Goal: Information Seeking & Learning: Learn about a topic

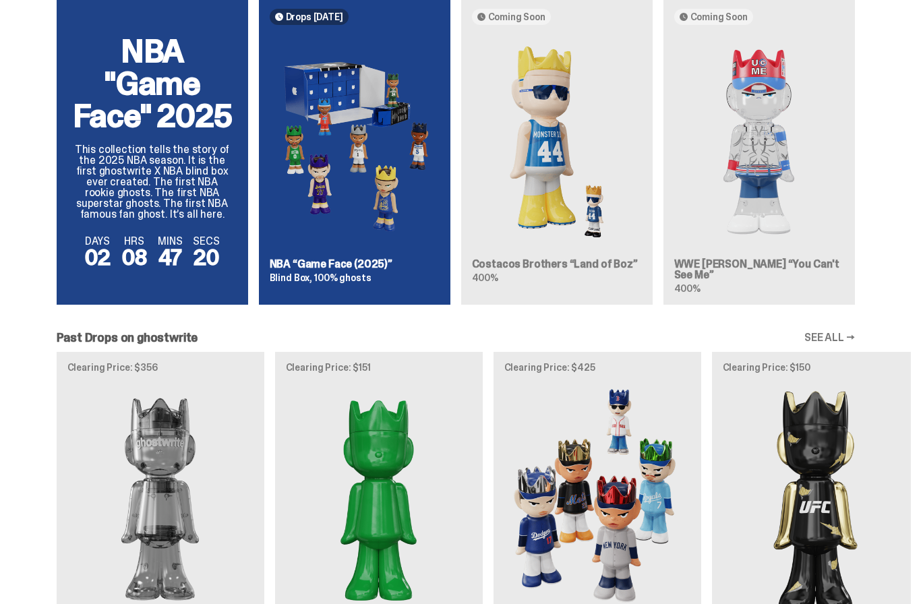
scroll to position [894, 0]
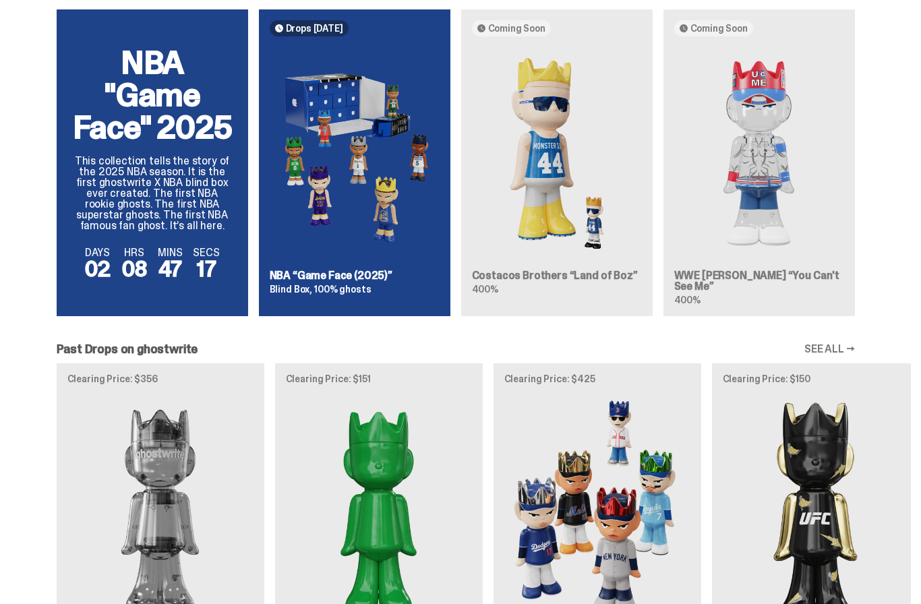
click at [321, 256] on img at bounding box center [355, 153] width 170 height 212
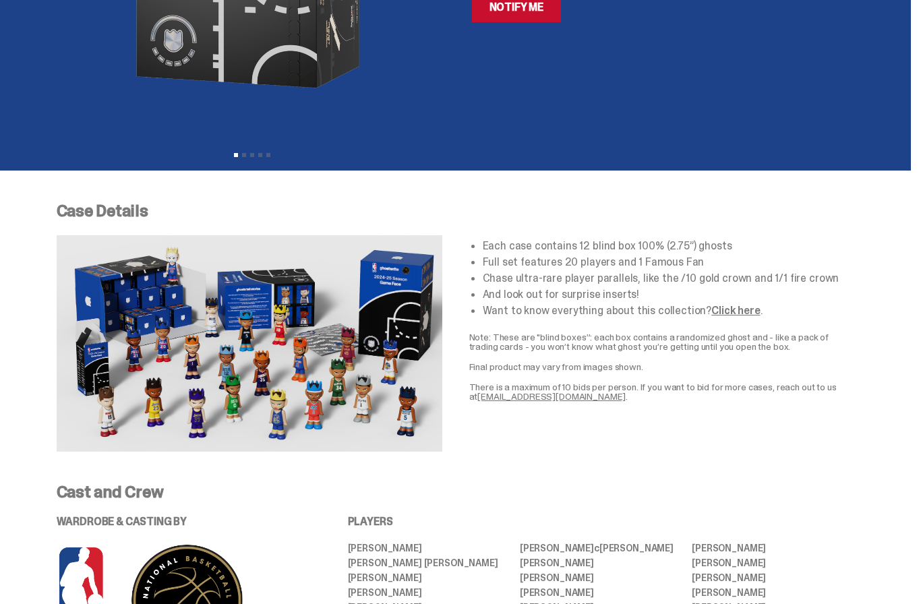
scroll to position [341, 0]
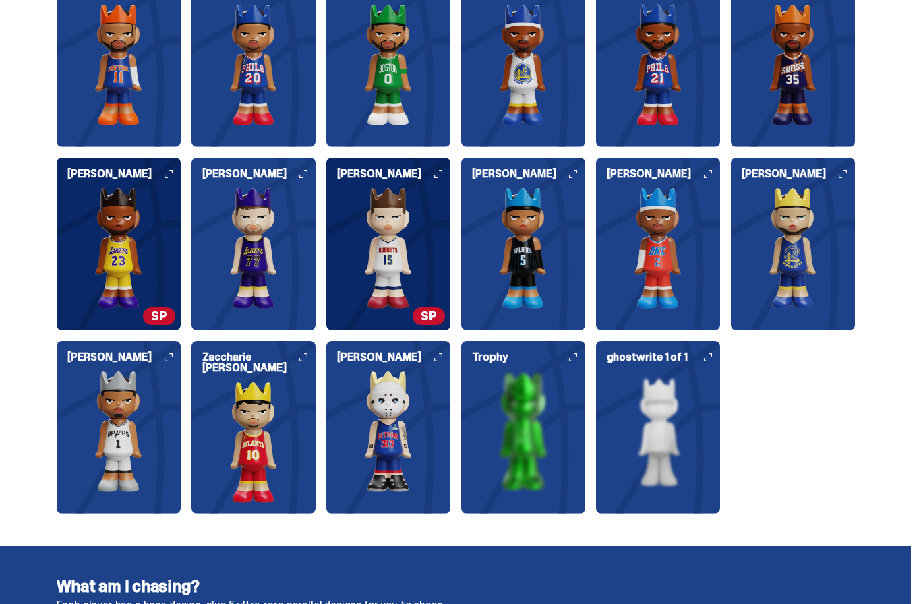
click at [134, 458] on img at bounding box center [119, 432] width 124 height 121
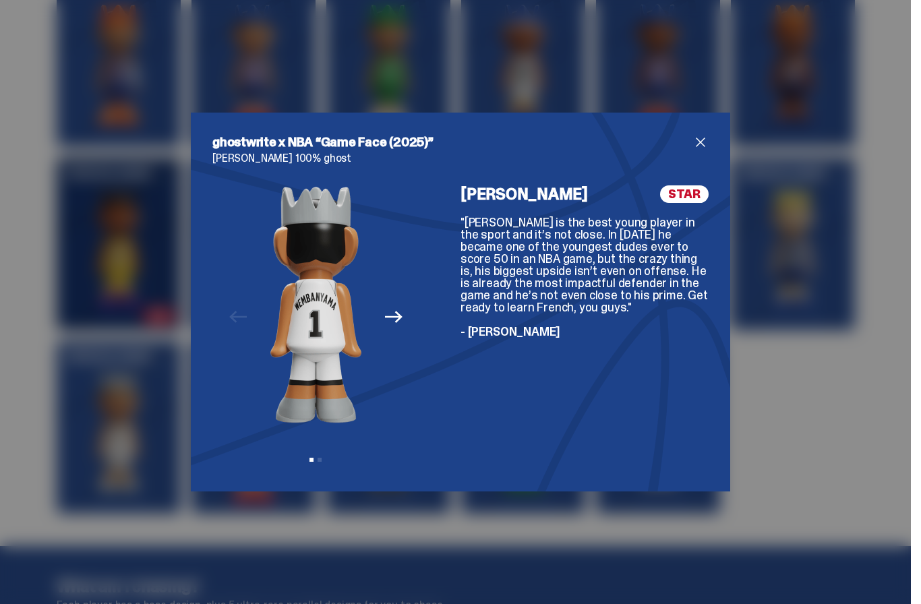
click at [673, 203] on span "STAR" at bounding box center [684, 194] width 49 height 18
click at [707, 150] on span "close" at bounding box center [701, 142] width 16 height 16
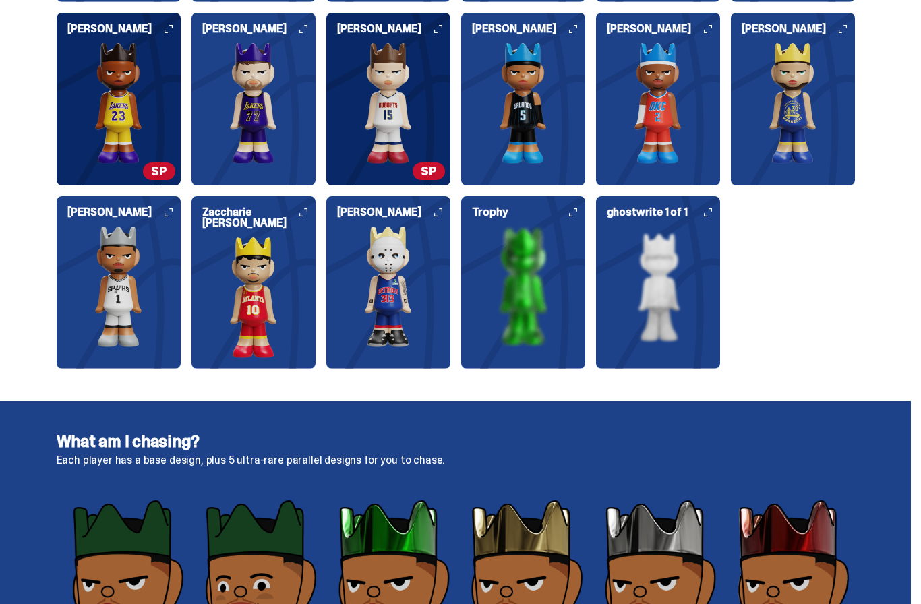
scroll to position [1769, 0]
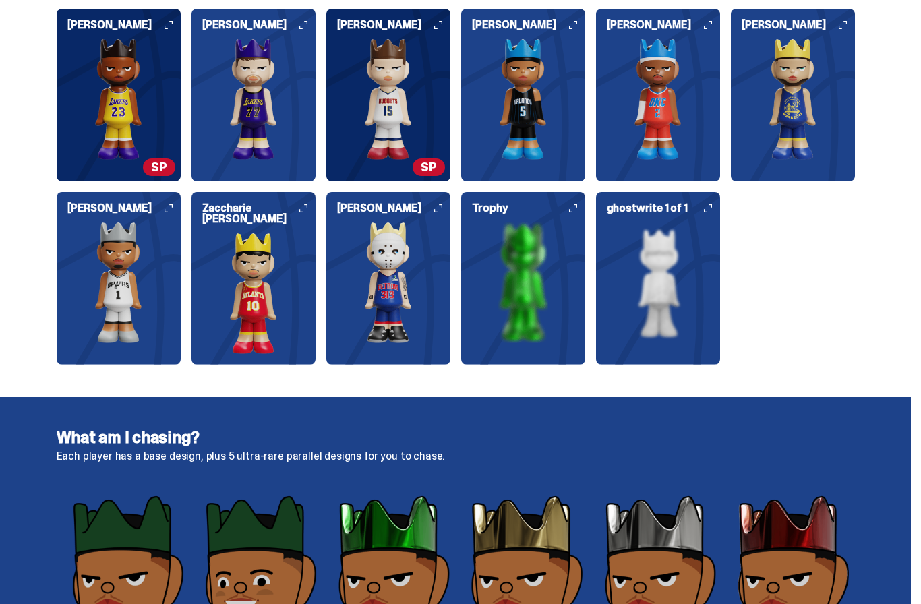
click at [181, 300] on img at bounding box center [119, 282] width 124 height 121
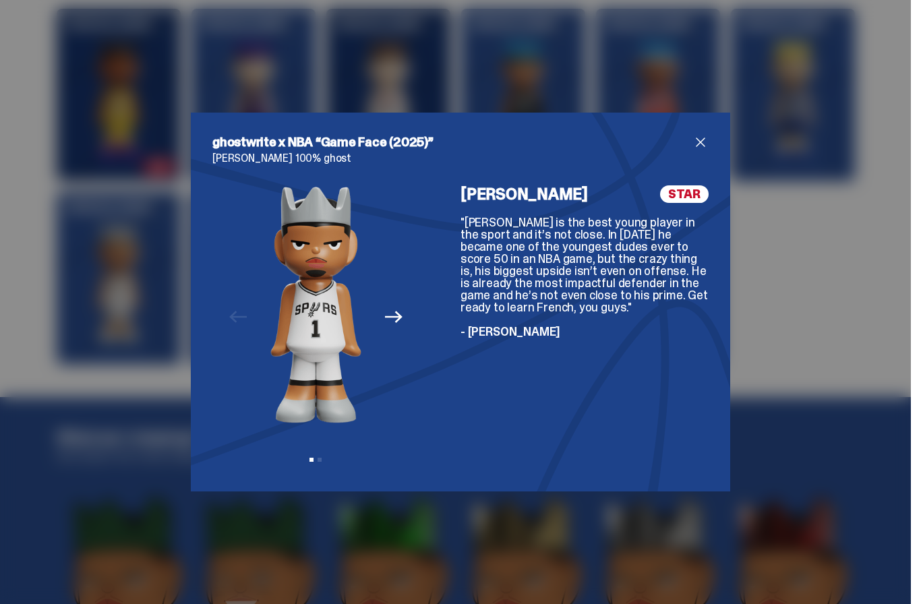
click at [699, 150] on span "close" at bounding box center [701, 142] width 16 height 16
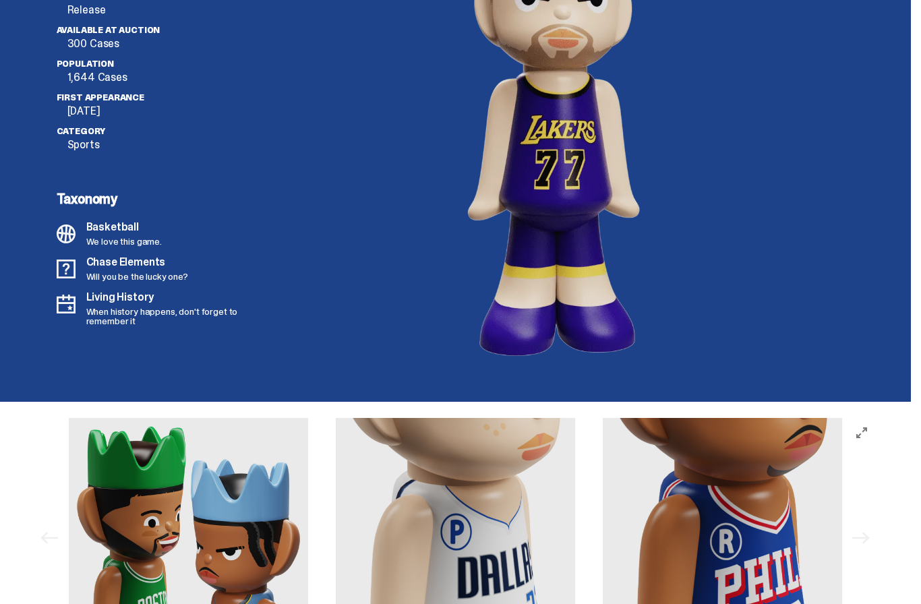
scroll to position [3759, 0]
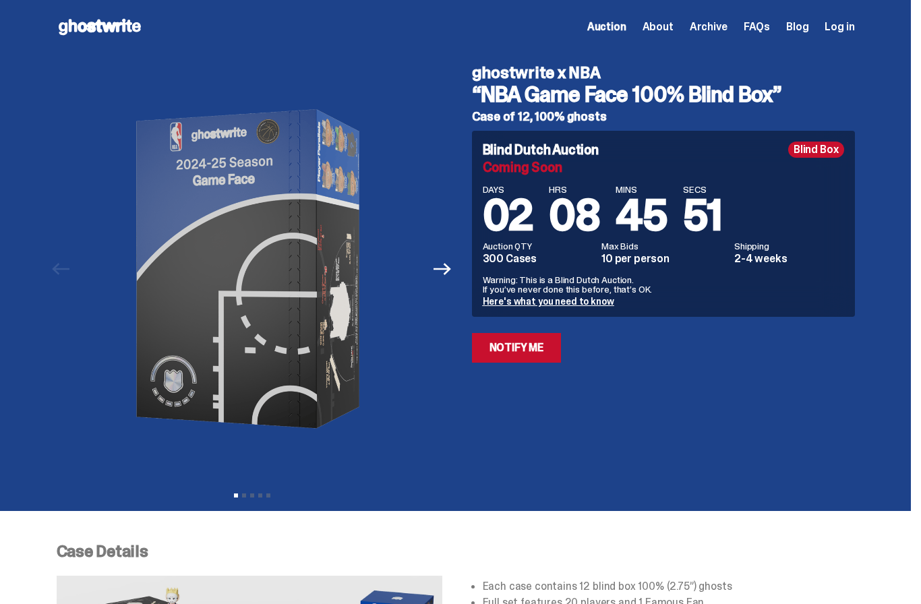
click at [85, 25] on use at bounding box center [100, 27] width 82 height 16
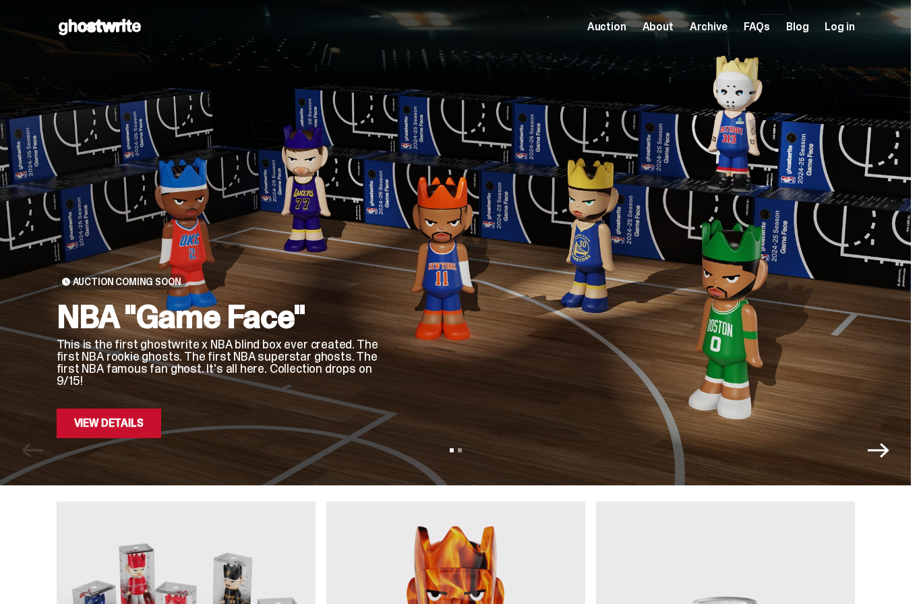
click at [890, 455] on icon "Next" at bounding box center [879, 450] width 22 height 15
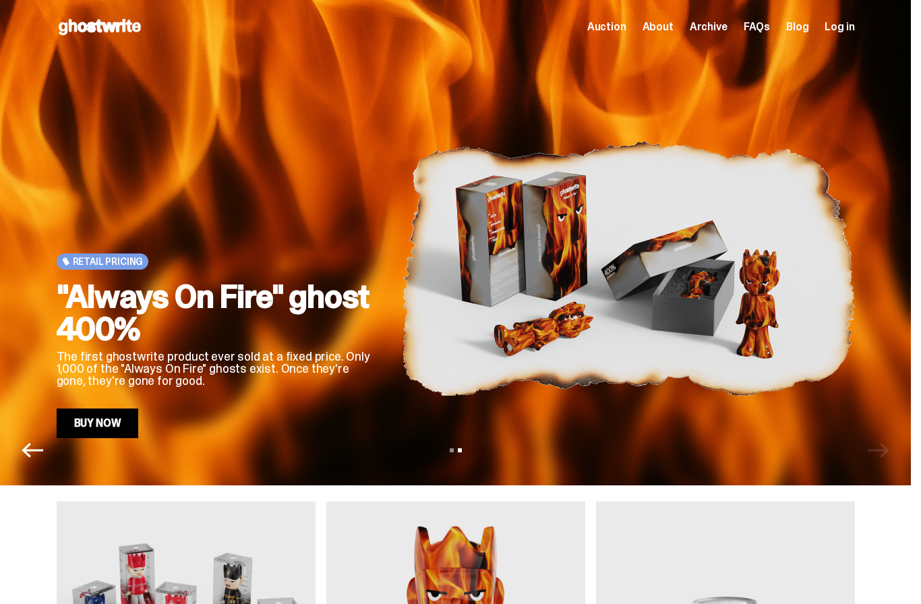
click at [894, 455] on div "View slide 1 View slide 2" at bounding box center [455, 451] width 911 height 22
click at [623, 36] on div "Open main menu Home Auction About Archive FAQs Blog Log in Auction About" at bounding box center [456, 27] width 799 height 22
click at [623, 27] on span "Auction" at bounding box center [606, 27] width 39 height 11
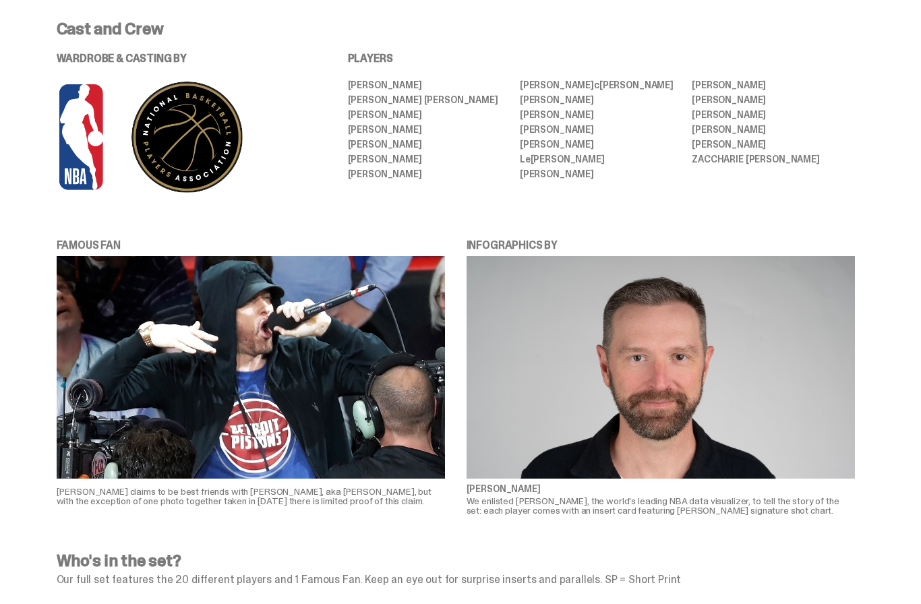
scroll to position [804, 0]
click at [762, 146] on li "[PERSON_NAME]" at bounding box center [773, 144] width 163 height 9
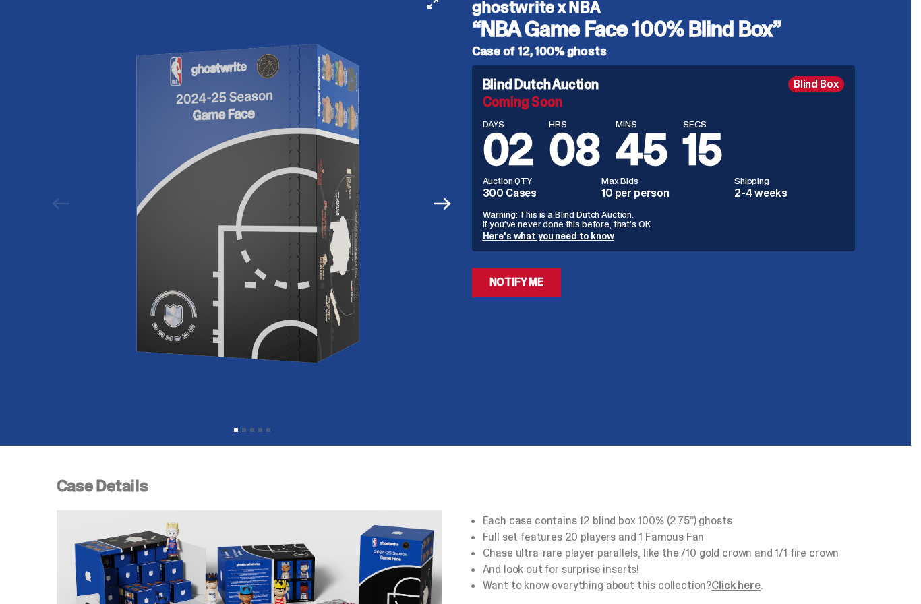
scroll to position [65, 0]
